Goal: Check status: Check status

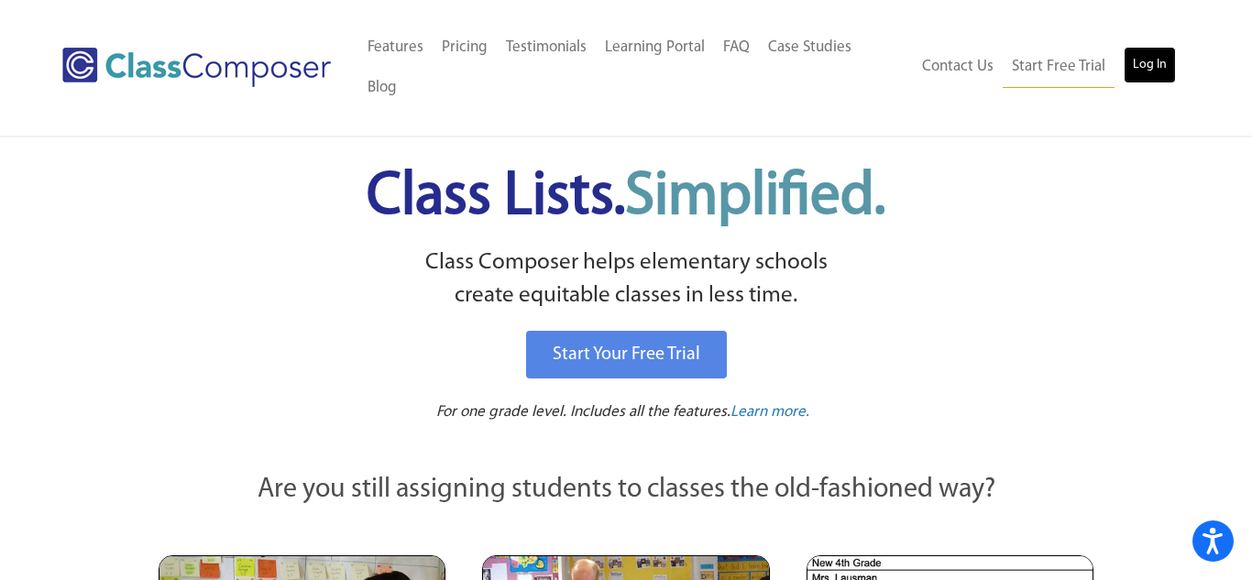
click at [1155, 47] on link "Log In" at bounding box center [1150, 65] width 52 height 37
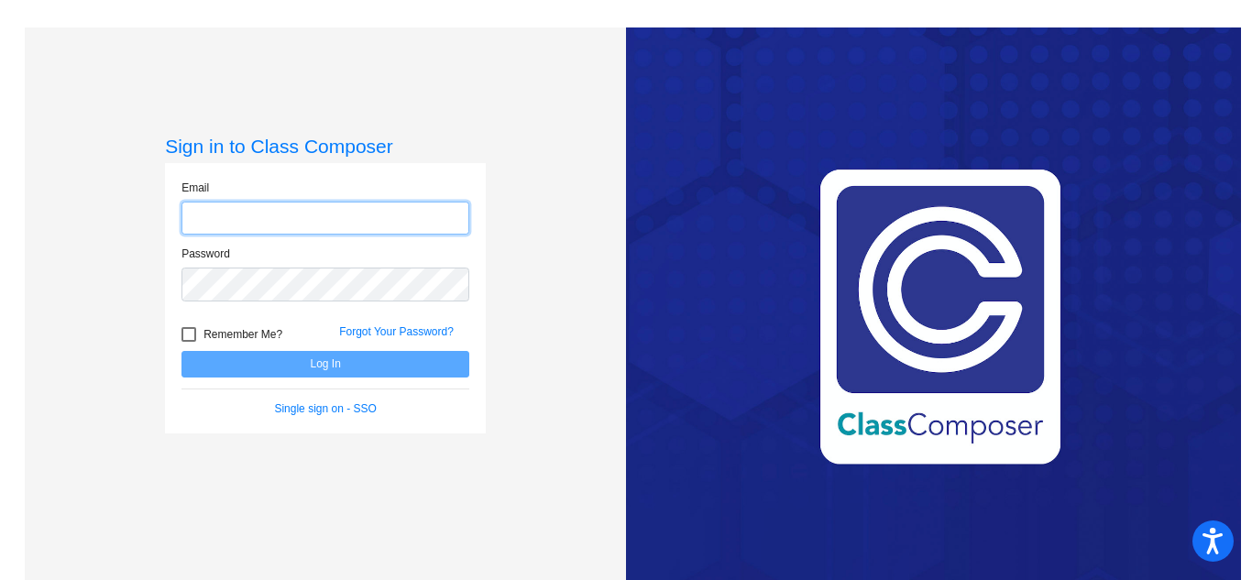
type input "[EMAIL_ADDRESS][DOMAIN_NAME]"
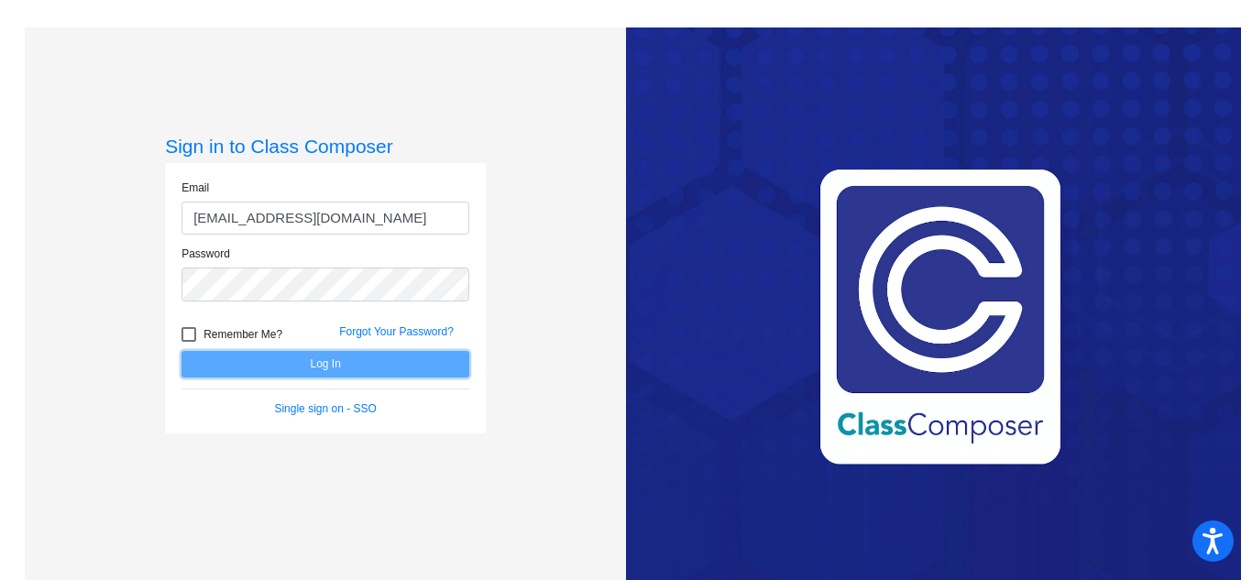
click at [342, 363] on button "Log In" at bounding box center [326, 364] width 288 height 27
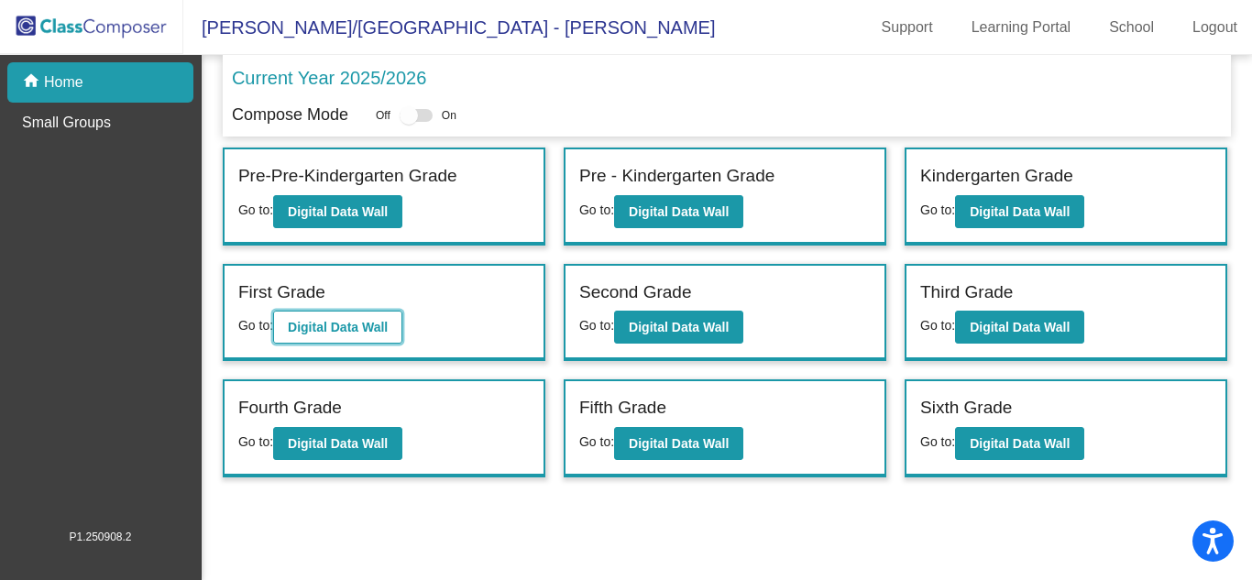
click at [336, 326] on b "Digital Data Wall" at bounding box center [338, 327] width 100 height 15
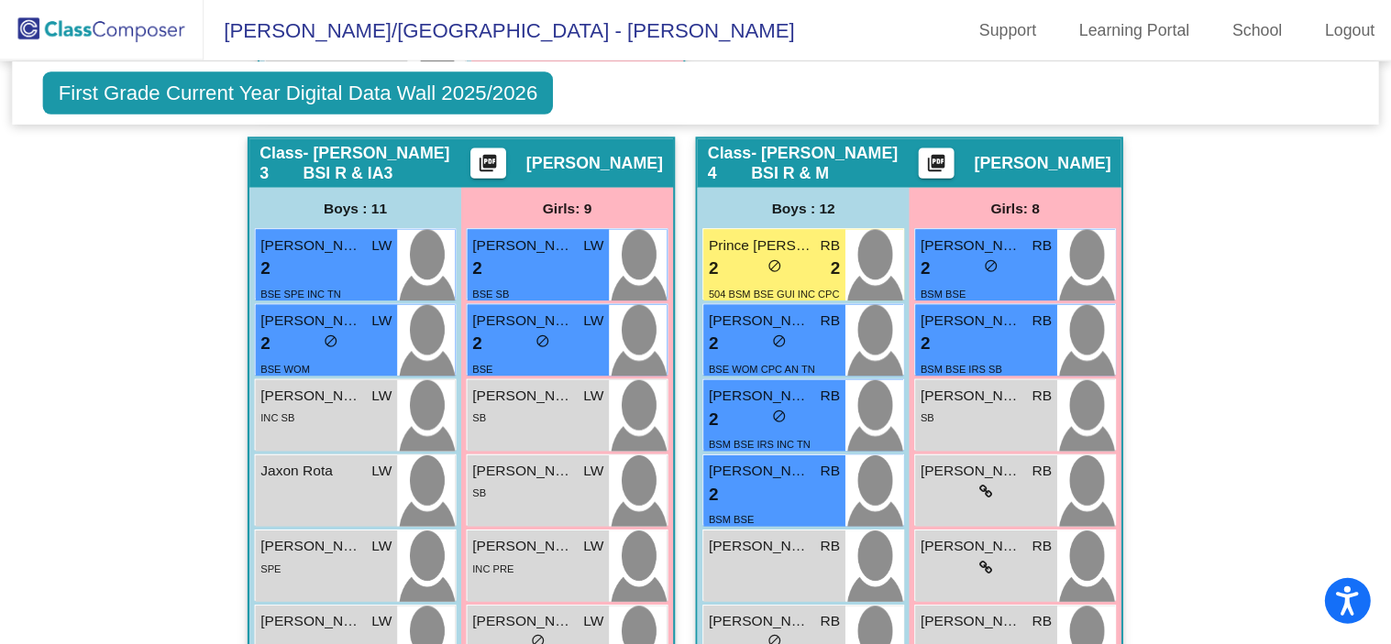
scroll to position [1428, 0]
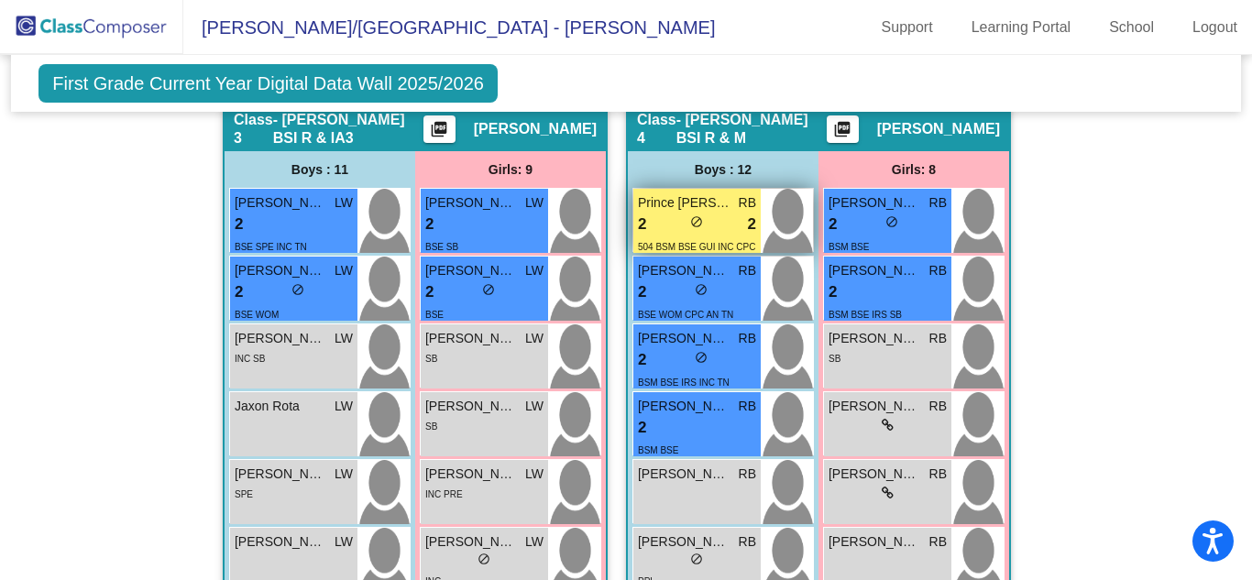
click at [694, 193] on span "Prince [PERSON_NAME]" at bounding box center [684, 202] width 92 height 19
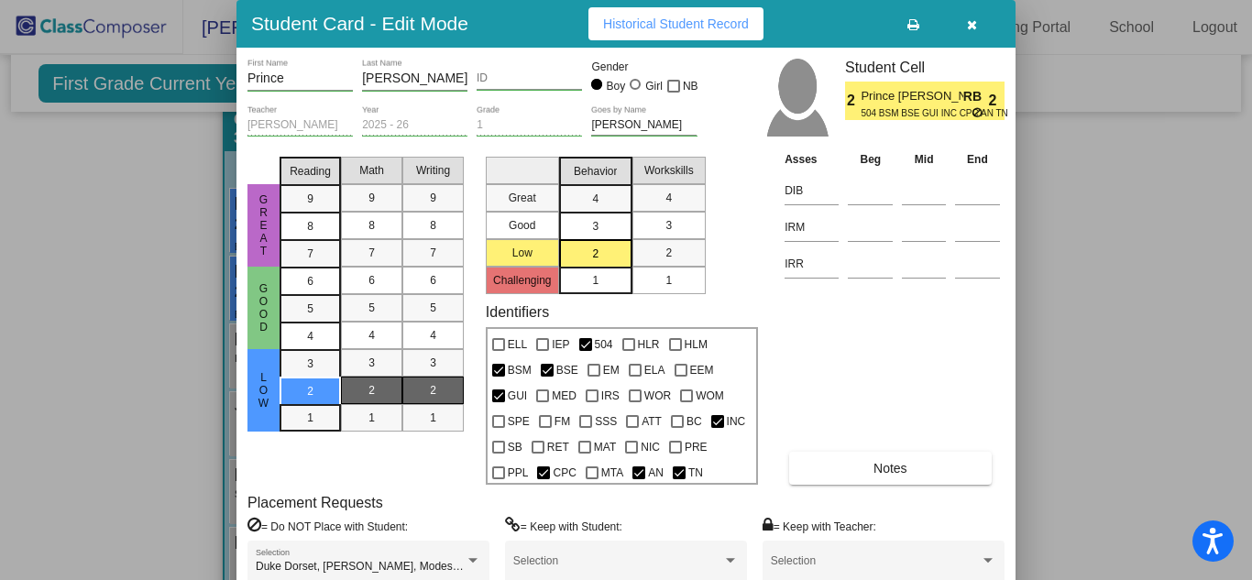
drag, startPoint x: 1251, startPoint y: 240, endPoint x: 1249, endPoint y: 255, distance: 14.9
click at [1249, 255] on div at bounding box center [626, 290] width 1252 height 580
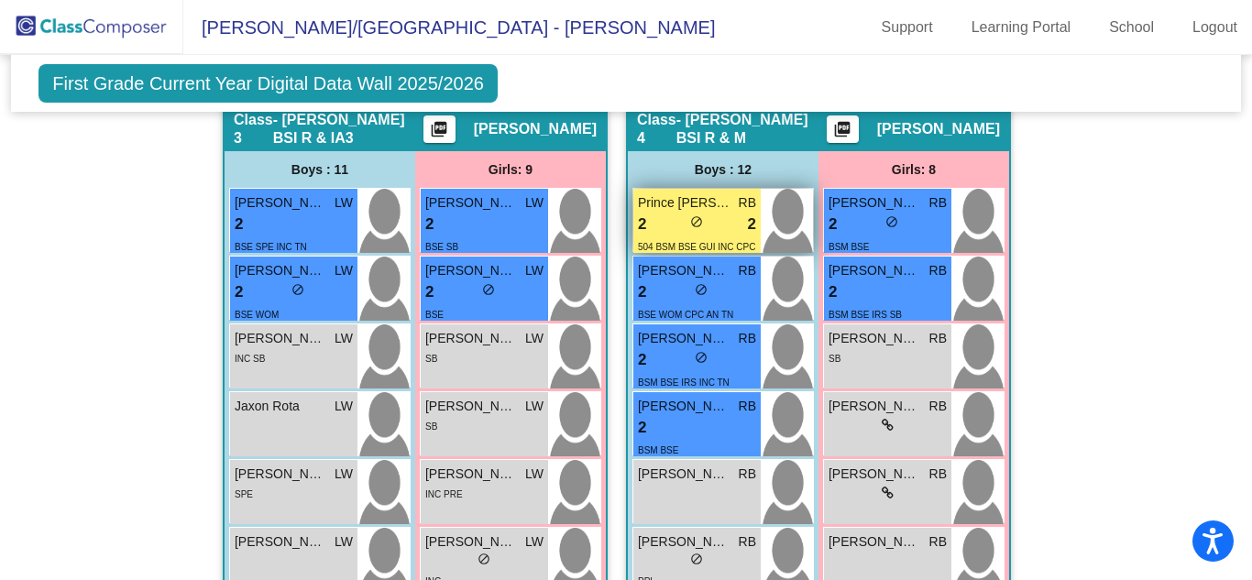
click at [662, 193] on span "Prince [PERSON_NAME]" at bounding box center [684, 202] width 92 height 19
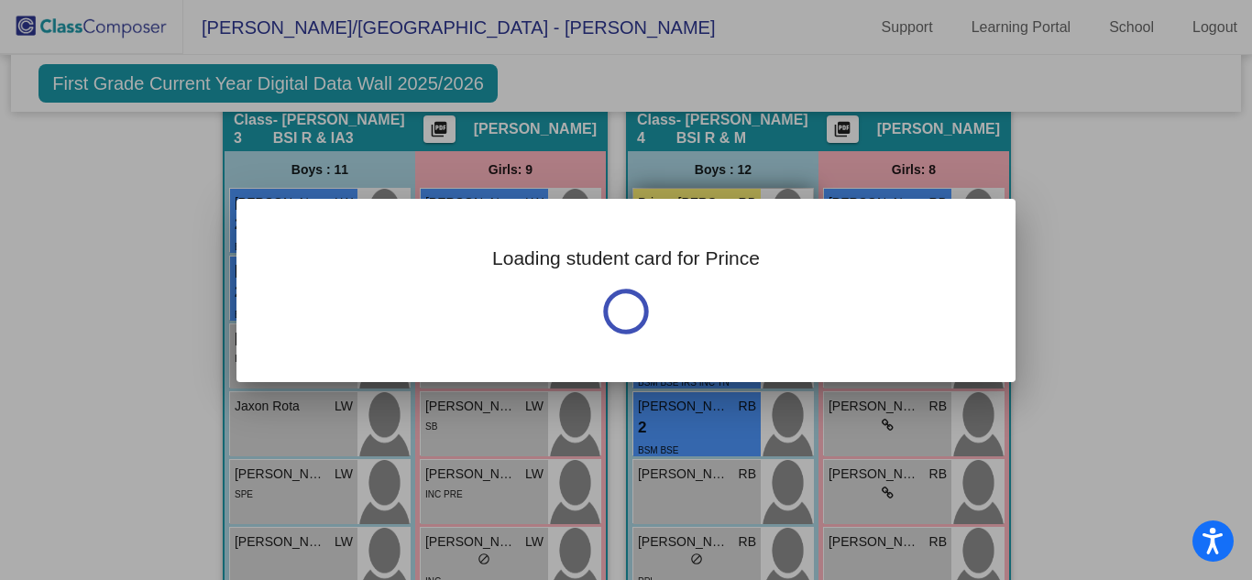
click at [662, 180] on div at bounding box center [626, 290] width 1252 height 580
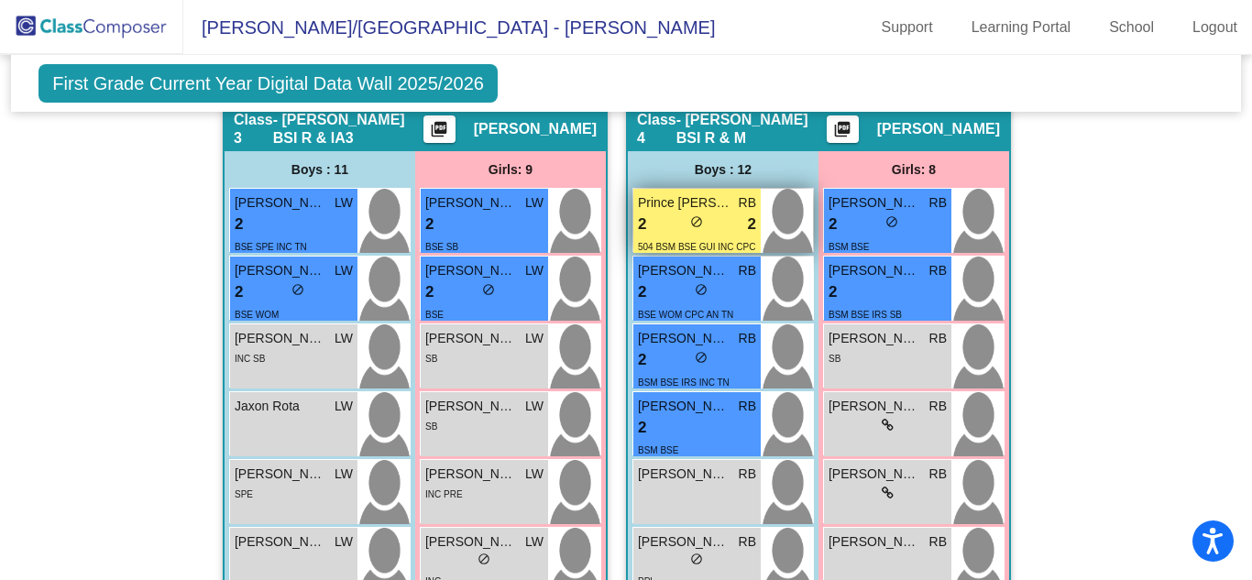
click at [666, 193] on span "Prince [PERSON_NAME]" at bounding box center [684, 202] width 92 height 19
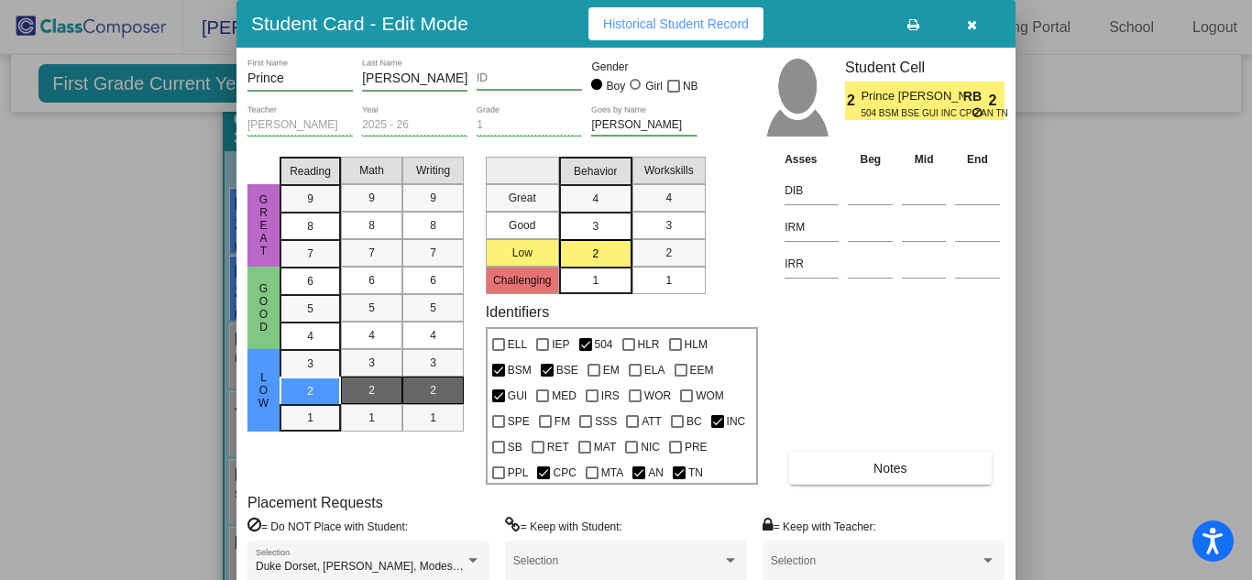
drag, startPoint x: 1251, startPoint y: 223, endPoint x: 1251, endPoint y: 241, distance: 18.3
click at [1251, 241] on div at bounding box center [626, 290] width 1252 height 580
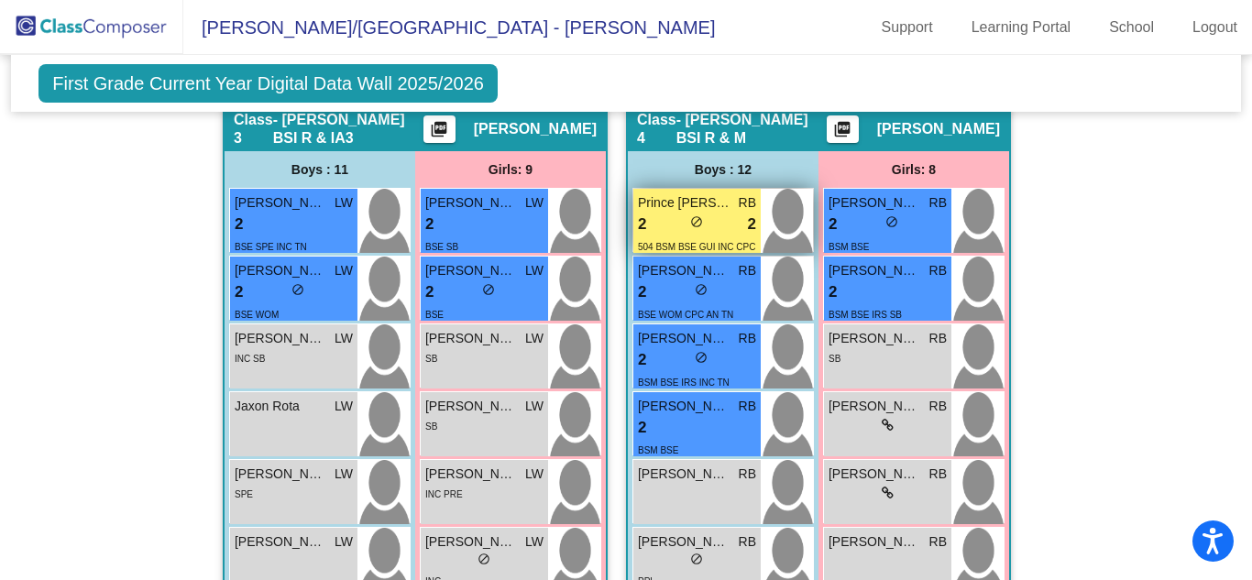
click at [720, 213] on div "2 lock do_not_disturb_alt 2" at bounding box center [697, 225] width 118 height 24
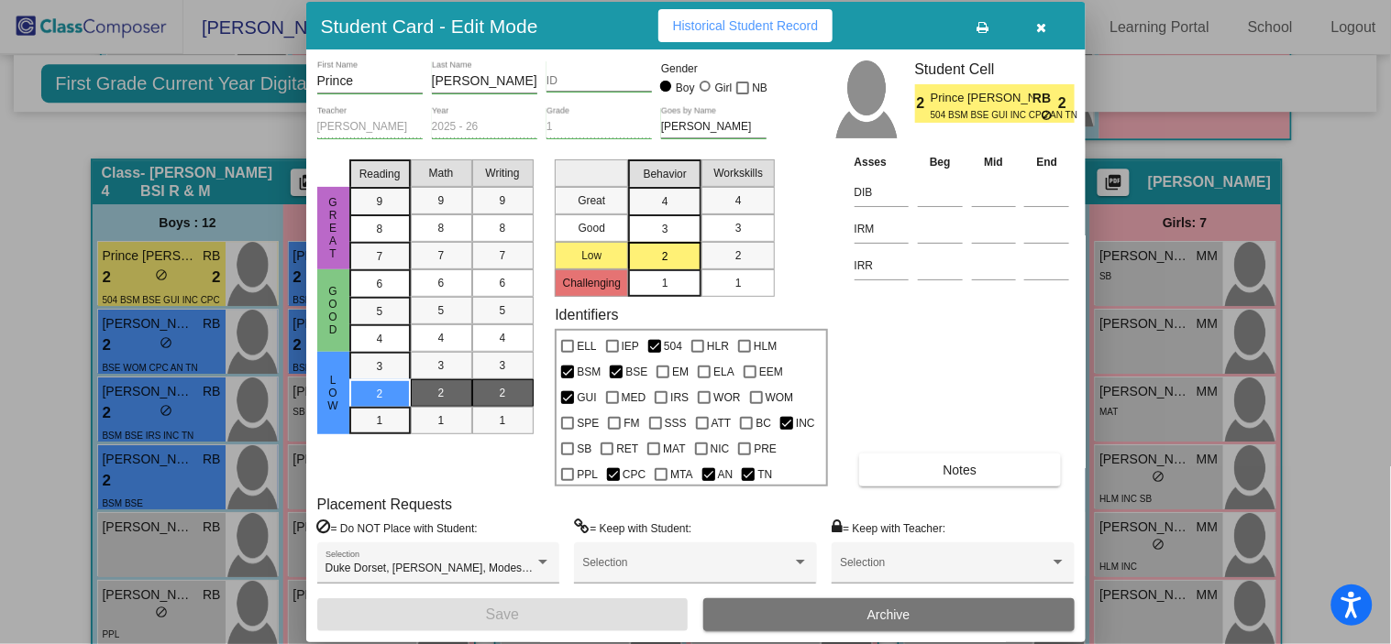
scroll to position [1427, 0]
click at [955, 467] on span "Notes" at bounding box center [960, 470] width 34 height 15
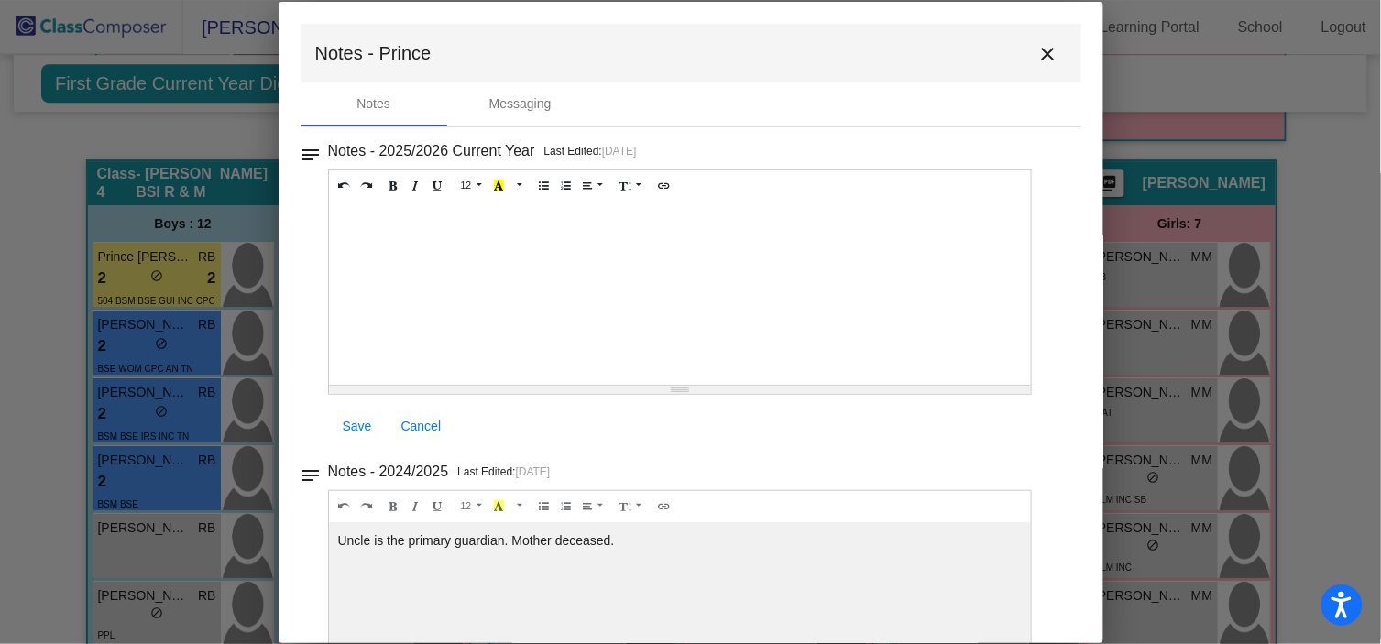
click at [1045, 57] on mat-icon "close" at bounding box center [1049, 54] width 22 height 22
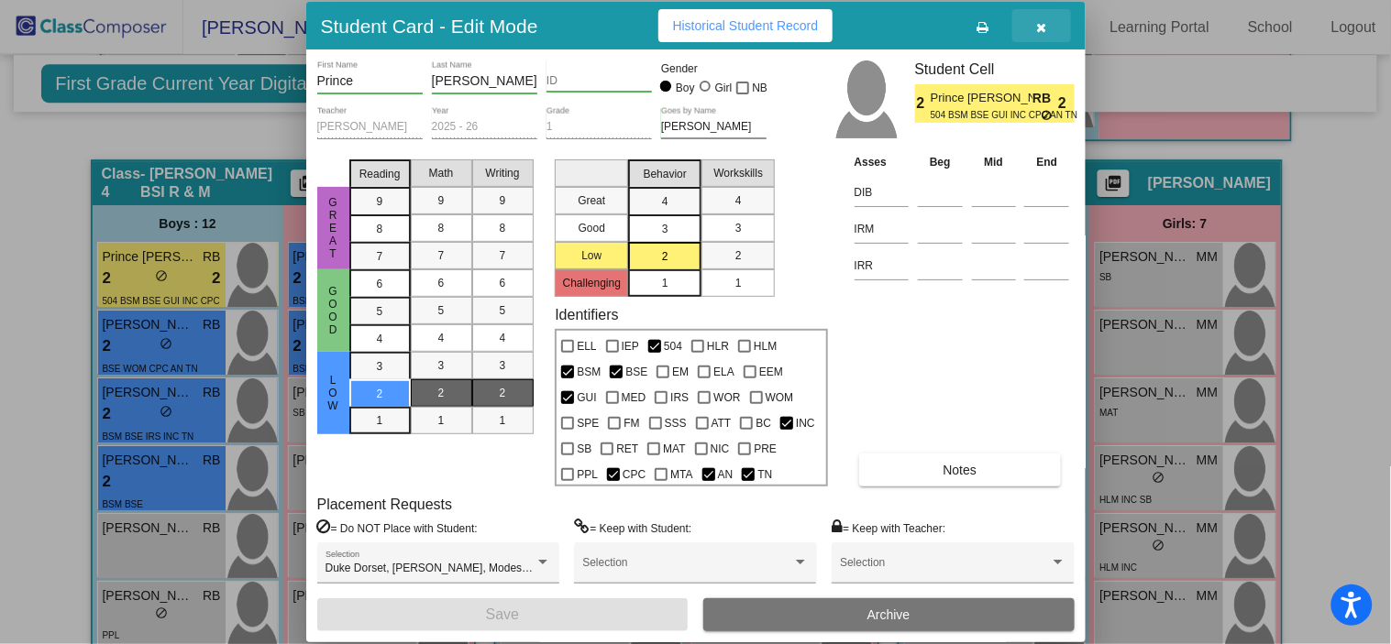
click at [1047, 22] on button "button" at bounding box center [1041, 25] width 59 height 33
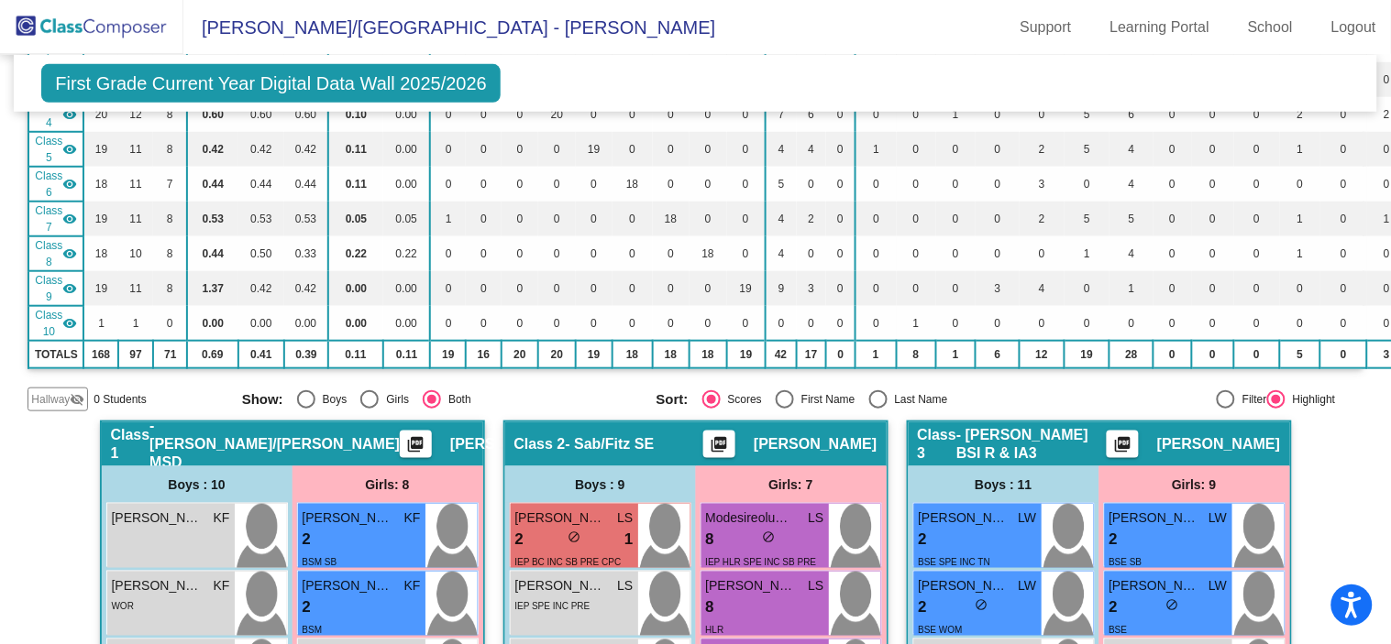
scroll to position [0, 0]
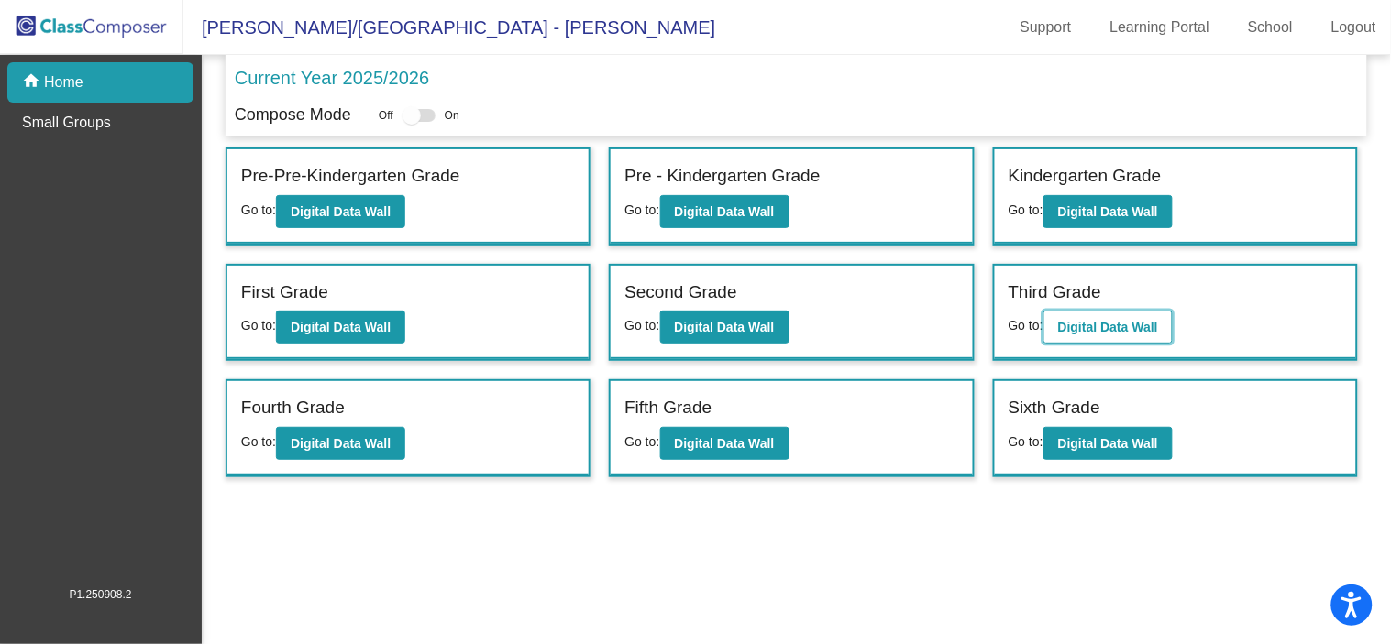
click at [1092, 324] on b "Digital Data Wall" at bounding box center [1108, 327] width 100 height 15
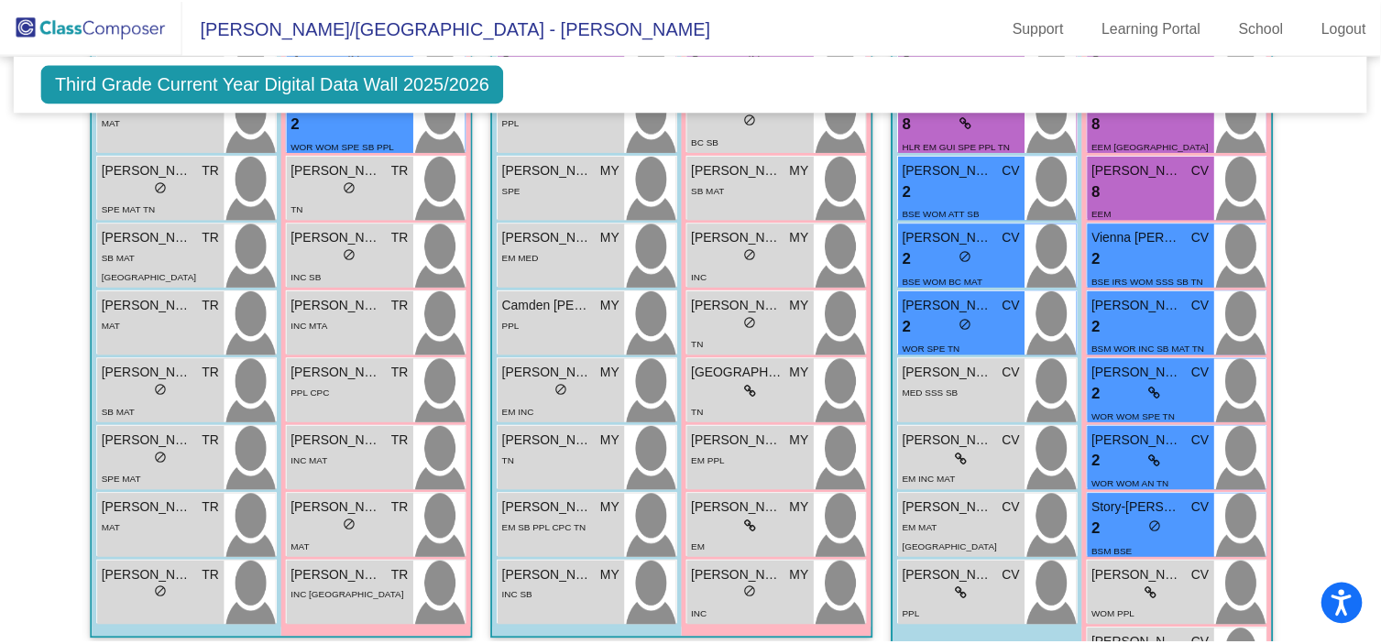
scroll to position [1724, 0]
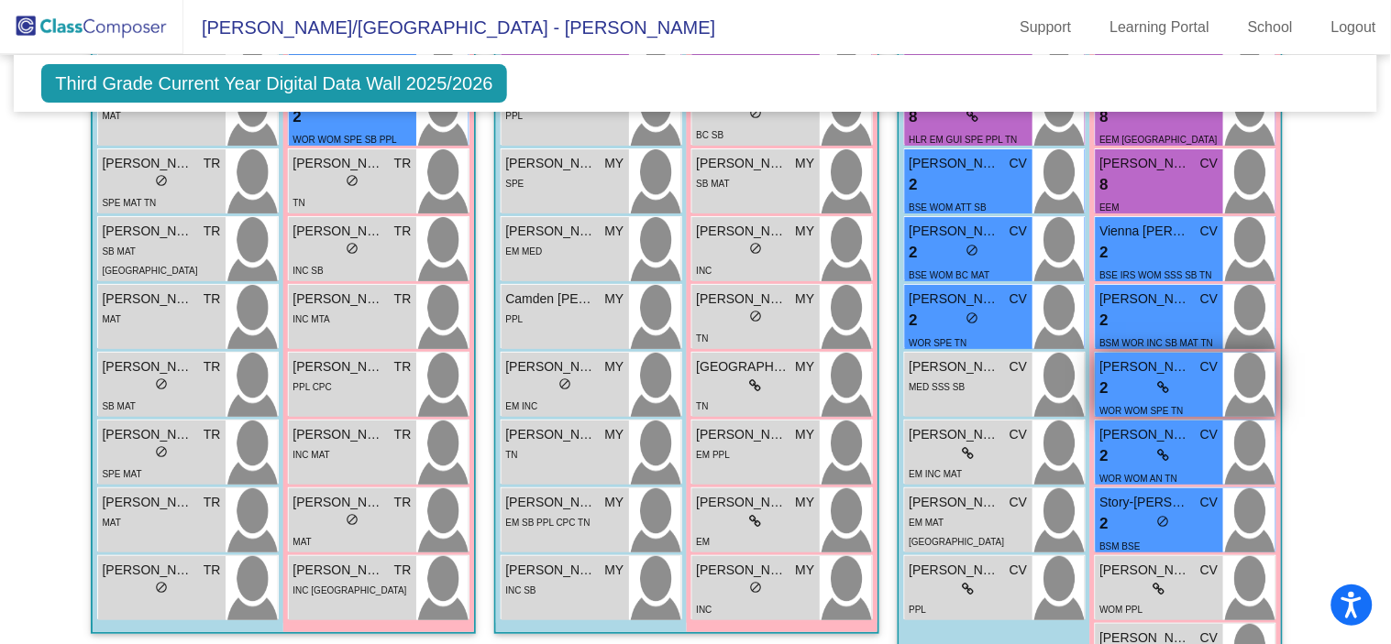
click at [1161, 377] on div "2 lock do_not_disturb_alt" at bounding box center [1159, 389] width 118 height 24
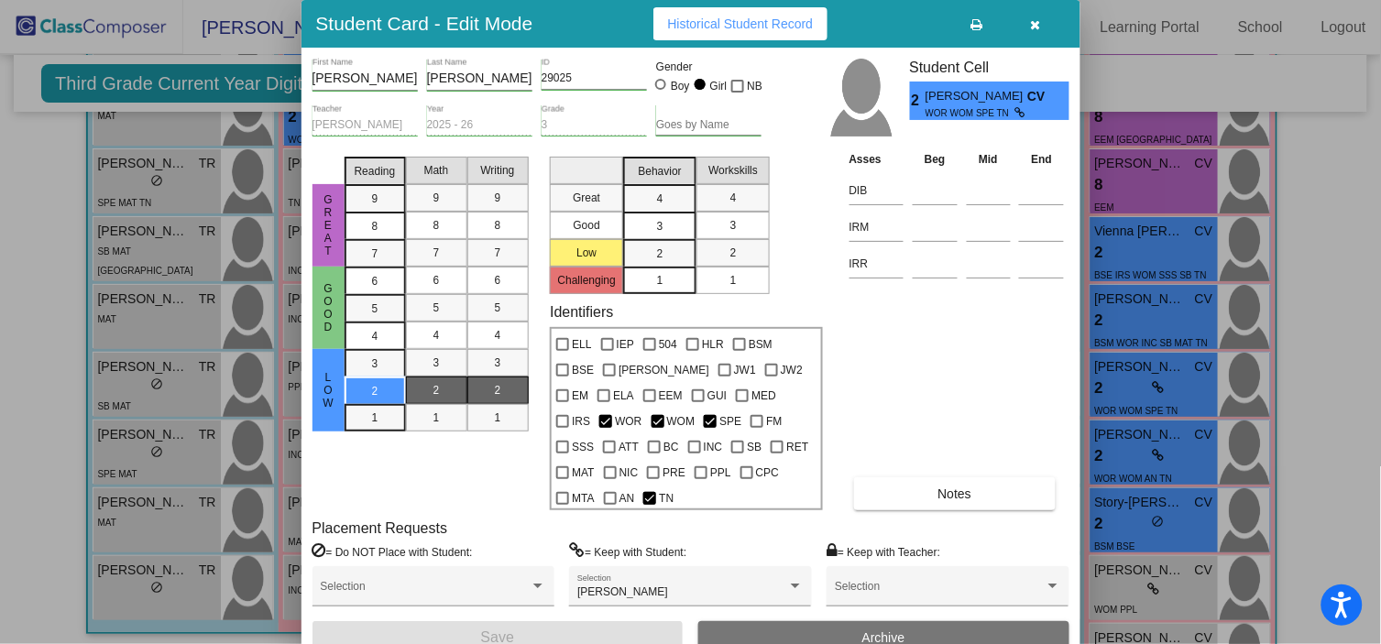
click at [974, 478] on button "Notes" at bounding box center [955, 494] width 202 height 33
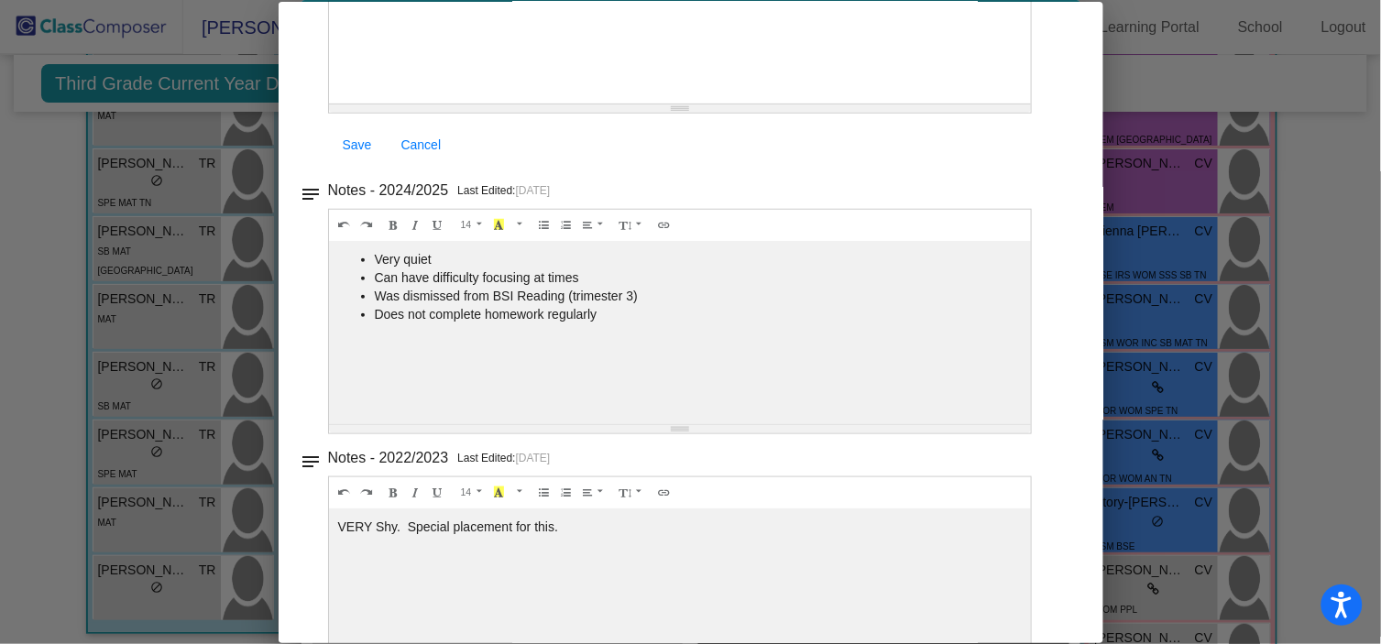
scroll to position [284, 0]
click at [1251, 263] on div at bounding box center [690, 322] width 1381 height 644
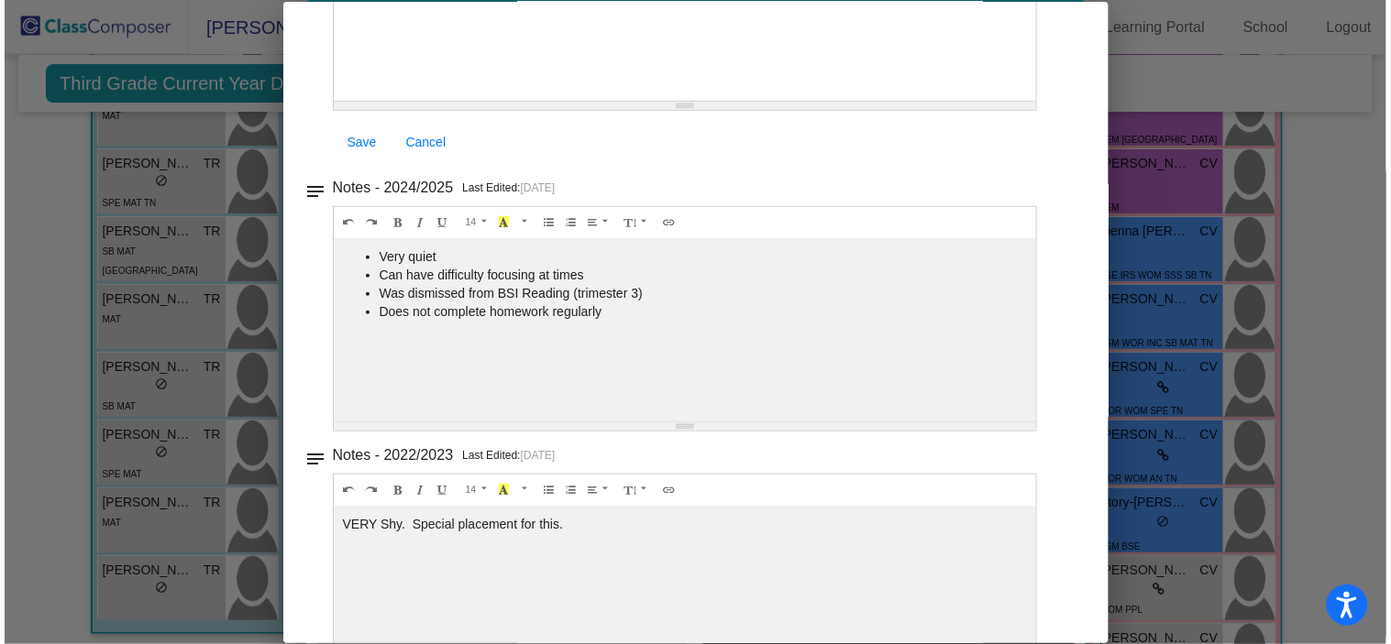
scroll to position [0, 0]
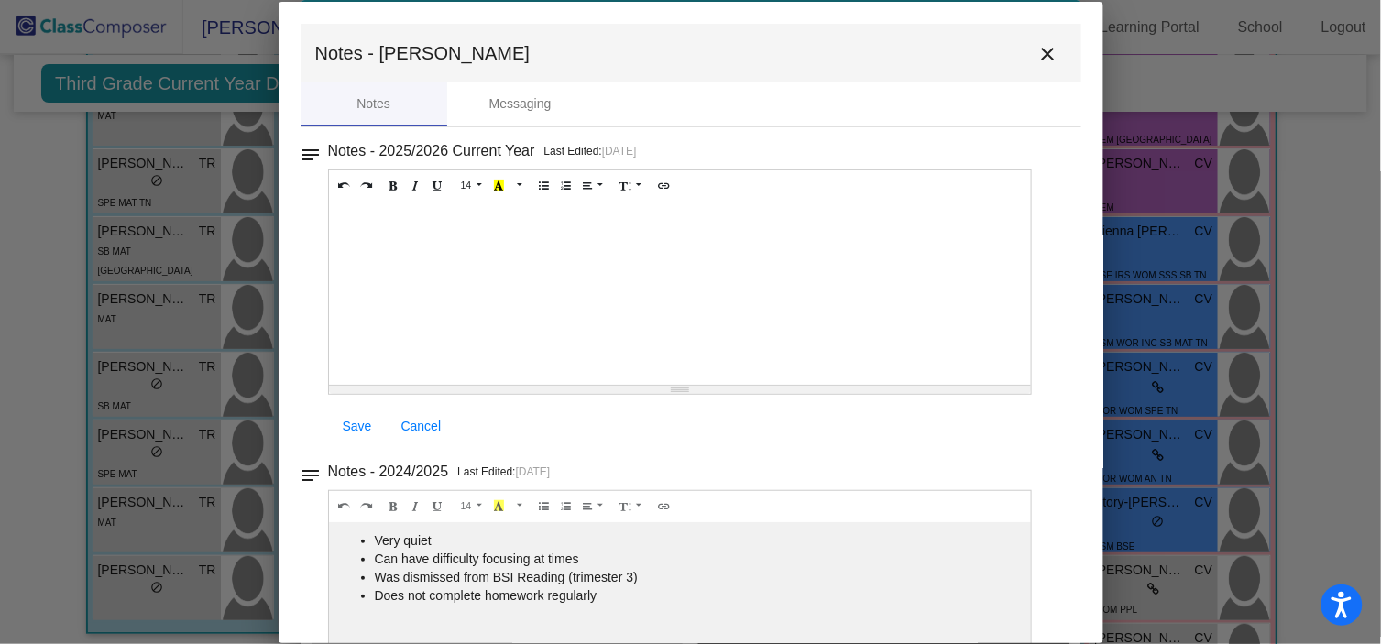
click at [1039, 61] on mat-icon "close" at bounding box center [1049, 54] width 22 height 22
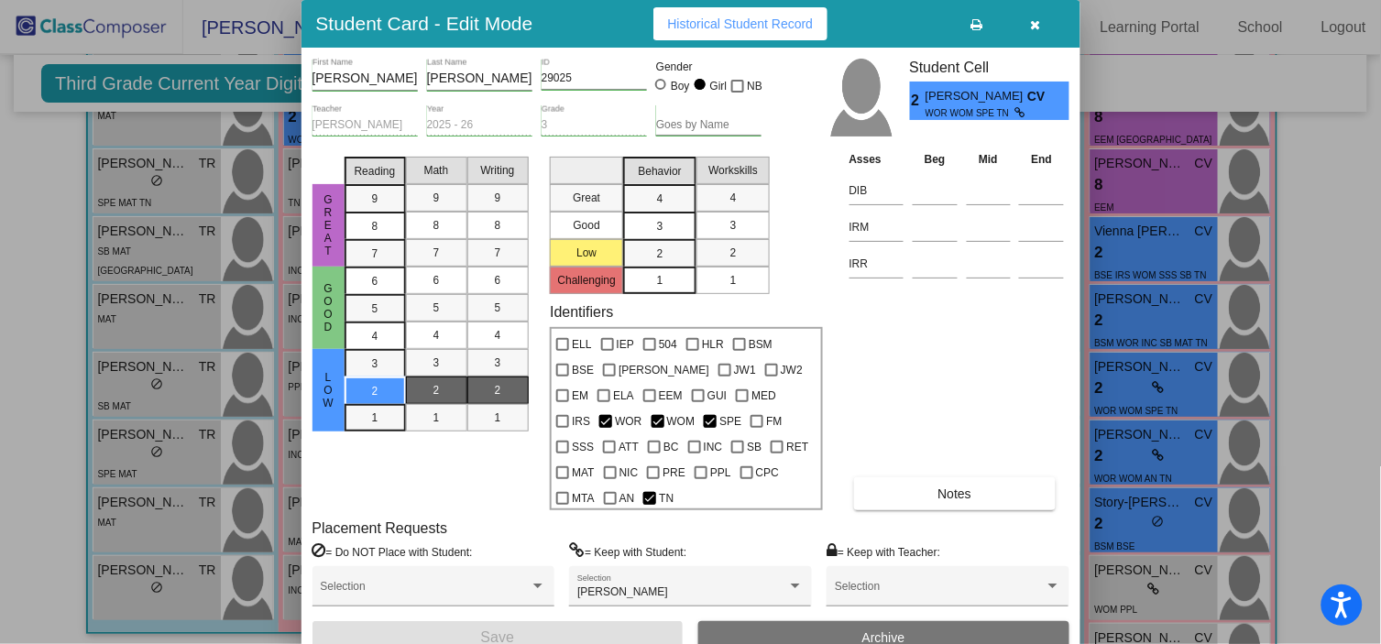
click at [1035, 24] on icon "button" at bounding box center [1036, 24] width 10 height 13
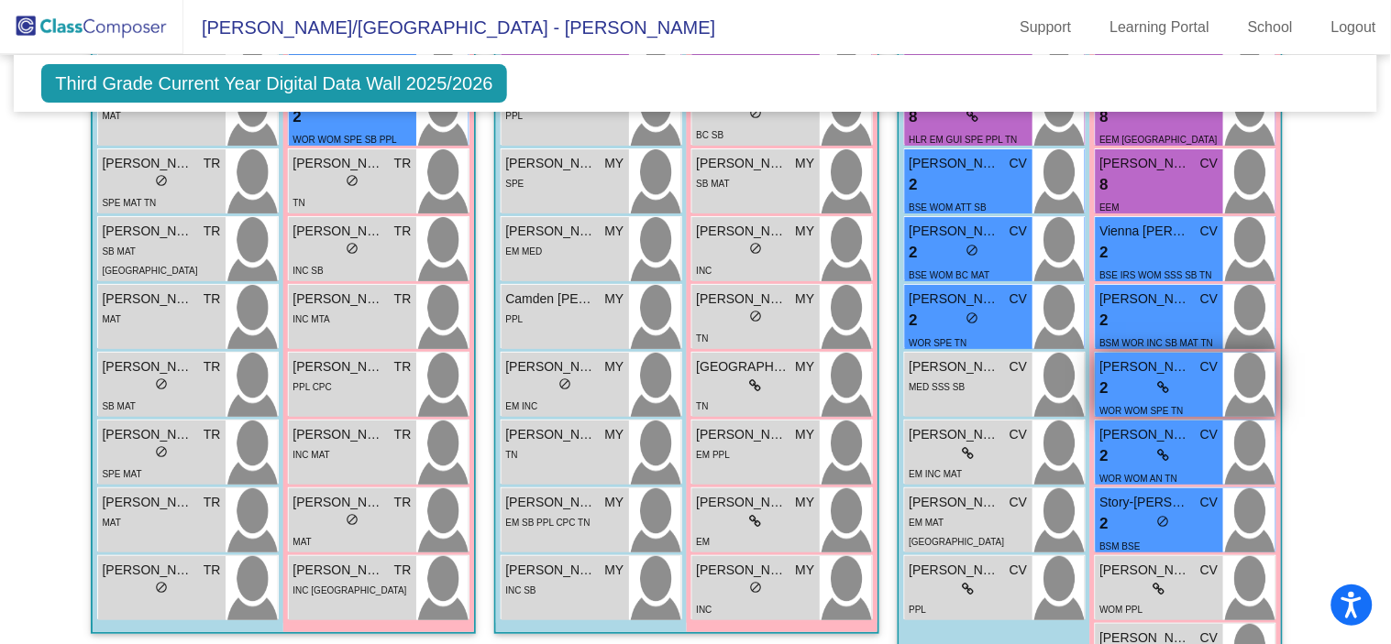
click at [1151, 377] on div "2 lock do_not_disturb_alt" at bounding box center [1159, 389] width 118 height 24
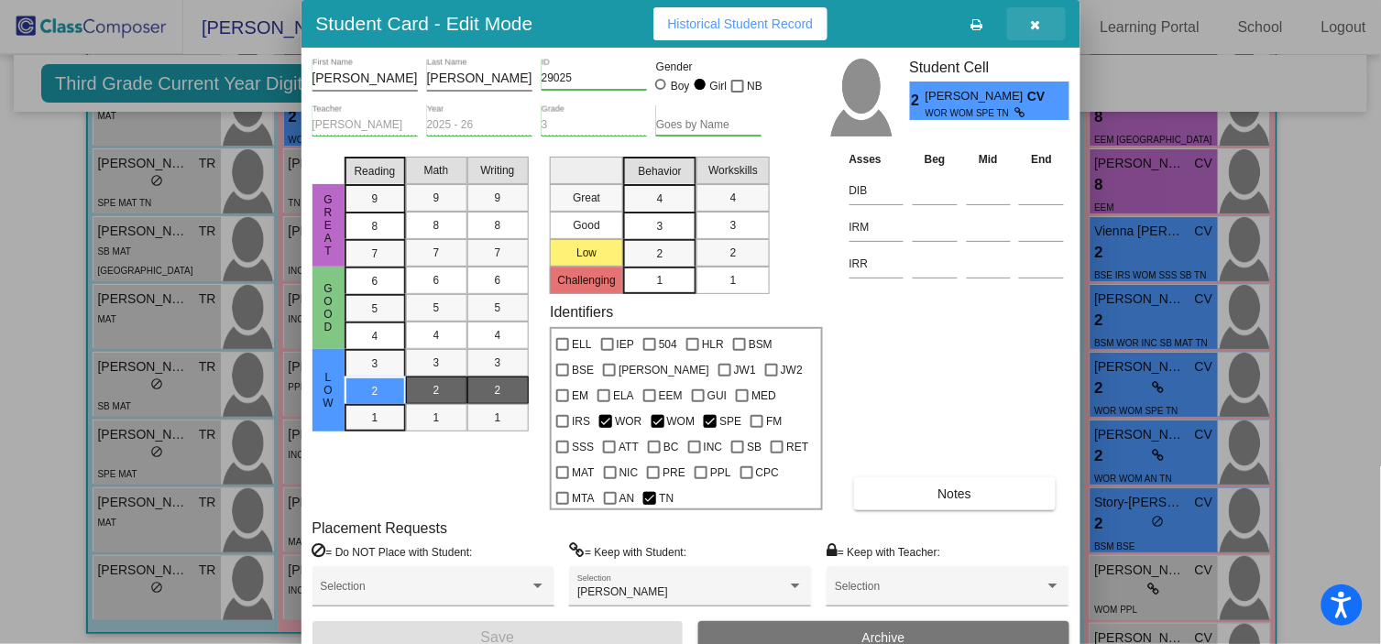
click at [1035, 25] on icon "button" at bounding box center [1036, 24] width 10 height 13
